Goal: Information Seeking & Learning: Check status

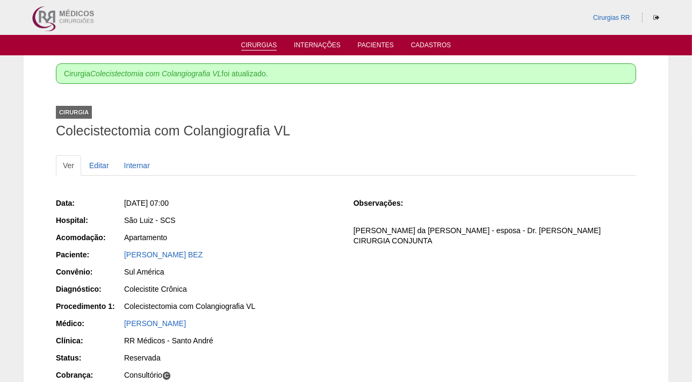
click at [261, 43] on link "Cirurgias" at bounding box center [259, 45] width 36 height 9
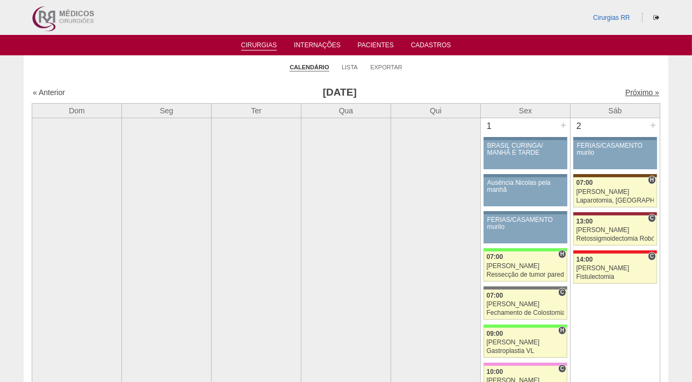
click at [633, 91] on link "Próximo »" at bounding box center [643, 92] width 34 height 9
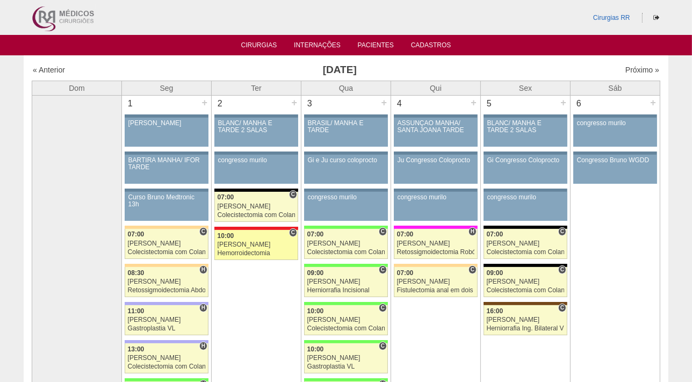
click at [246, 230] on link "87996 Cirurgias RR C 10:00 Roberto Cury Hemorroidectomia Hospital Assunção RR M…" at bounding box center [256, 245] width 84 height 30
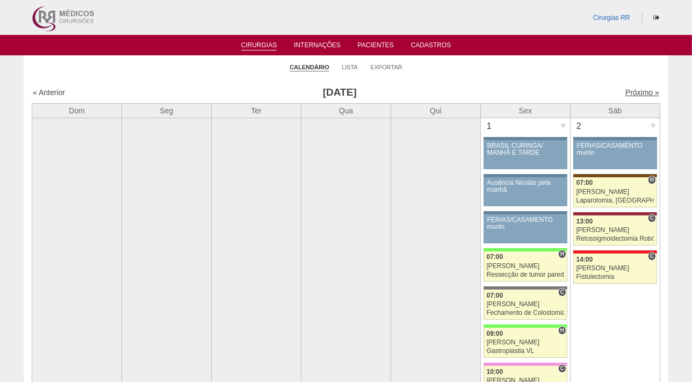
click at [628, 95] on link "Próximo »" at bounding box center [643, 92] width 34 height 9
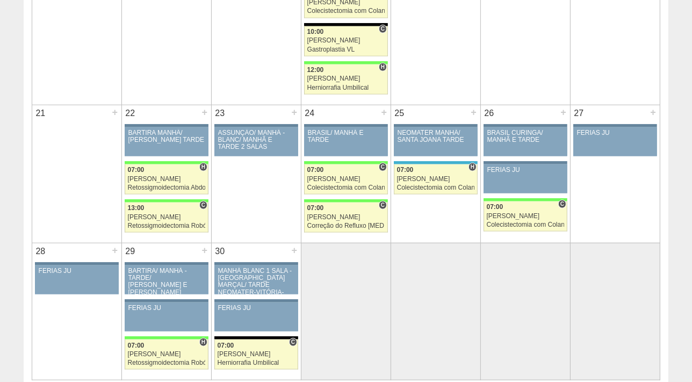
scroll to position [1056, 0]
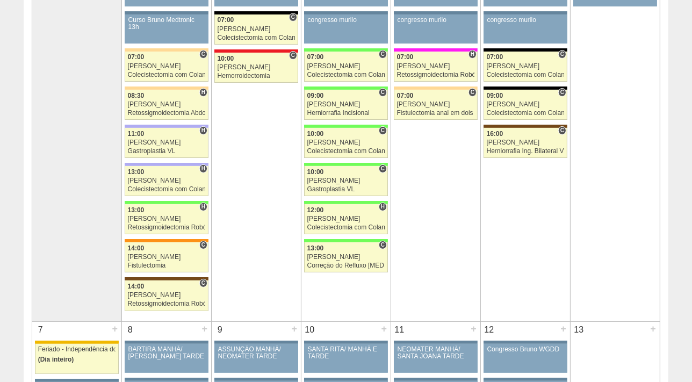
scroll to position [195, 0]
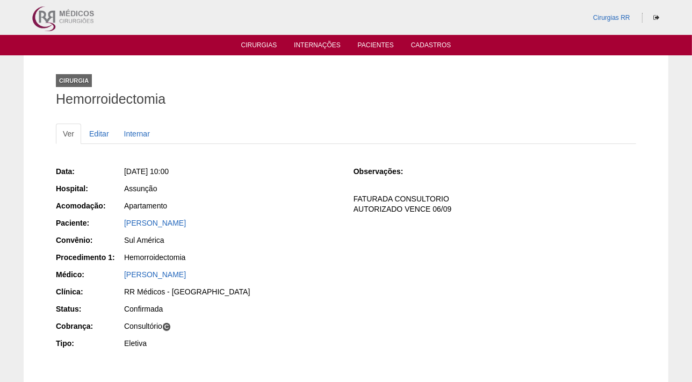
click at [254, 38] on ul "Cirurgias Internações Pacientes Cadastros" at bounding box center [346, 45] width 692 height 20
click at [259, 41] on link "Cirurgias" at bounding box center [259, 45] width 36 height 9
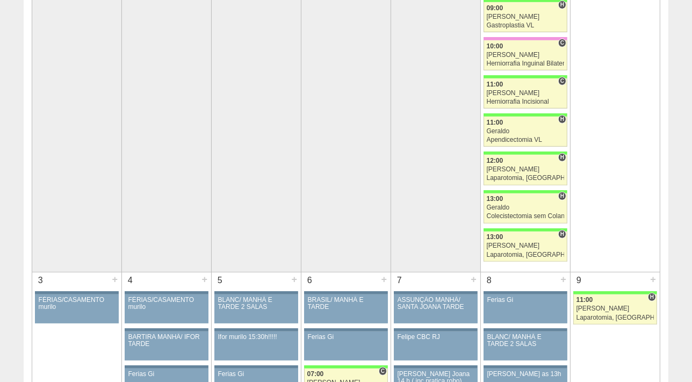
scroll to position [342, 0]
